Goal: Task Accomplishment & Management: Manage account settings

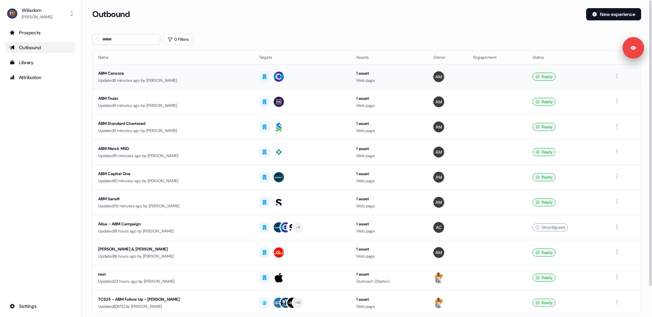
click at [112, 73] on div "ABM Cencora" at bounding box center [173, 73] width 150 height 7
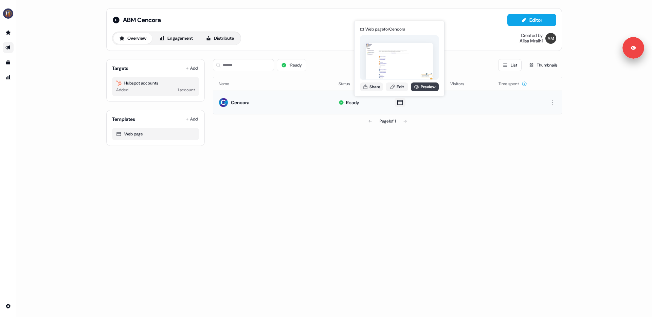
click at [420, 89] on link "Preview" at bounding box center [425, 86] width 28 height 9
click at [6, 12] on img "side nav menu" at bounding box center [8, 13] width 11 height 11
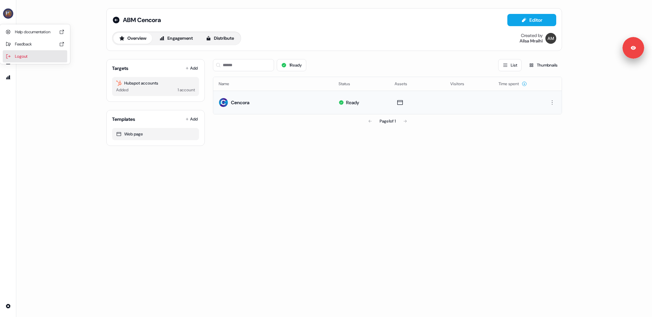
click at [29, 60] on div "Logout" at bounding box center [35, 56] width 64 height 12
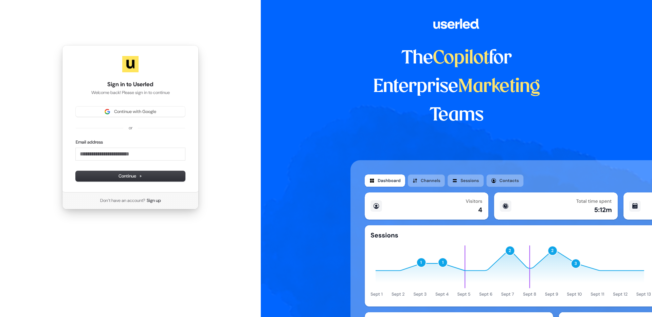
click at [80, 285] on div "Sign in to Userled Welcome back! Please sign in to continue Continue with Googl…" at bounding box center [130, 158] width 261 height 317
click at [124, 108] on button "Continue with Google" at bounding box center [130, 112] width 109 height 10
